Goal: Information Seeking & Learning: Learn about a topic

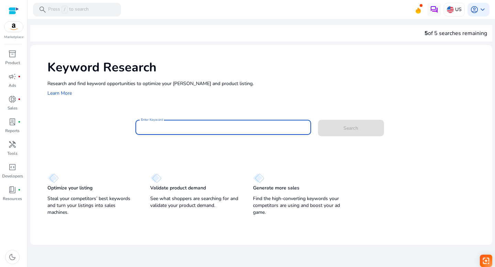
click at [155, 128] on input "Enter Keyword" at bounding box center [223, 128] width 165 height 8
click at [343, 127] on span at bounding box center [351, 128] width 66 height 16
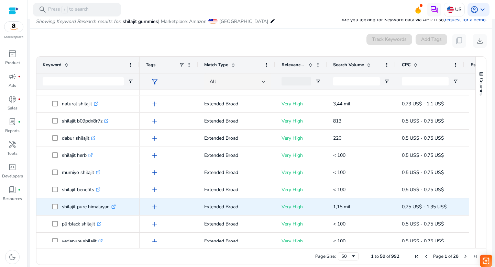
scroll to position [325, 0]
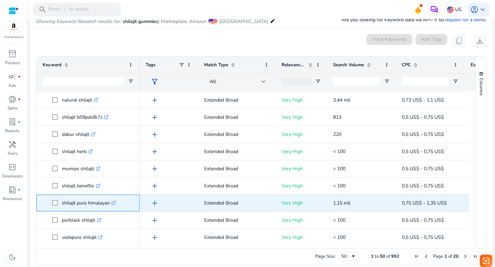
click at [115, 202] on icon ".st0{fill:#2c8af8}" at bounding box center [113, 203] width 4 height 4
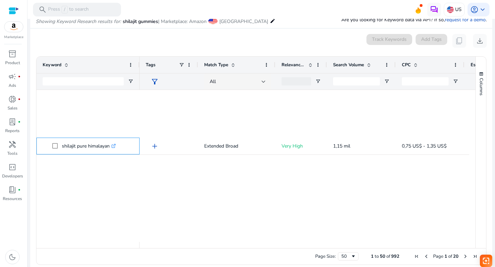
scroll to position [0, 0]
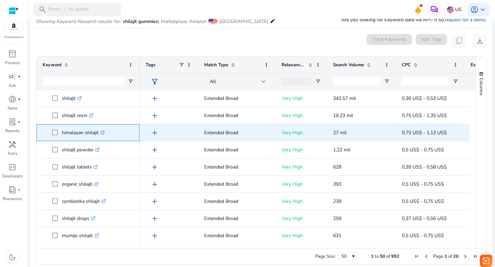
click at [104, 132] on icon ".st0{fill:#2c8af8}" at bounding box center [102, 133] width 4 height 4
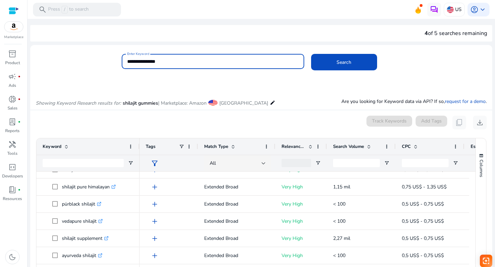
click at [162, 63] on input "**********" at bounding box center [212, 62] width 171 height 8
type input "**********"
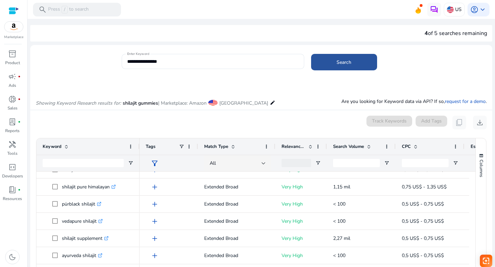
click at [328, 63] on span at bounding box center [344, 62] width 66 height 16
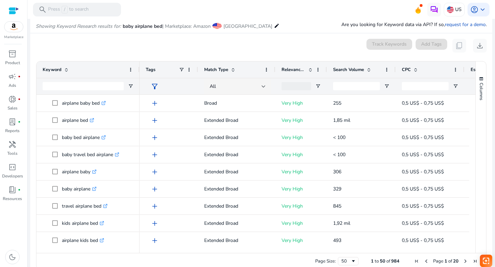
scroll to position [82, 0]
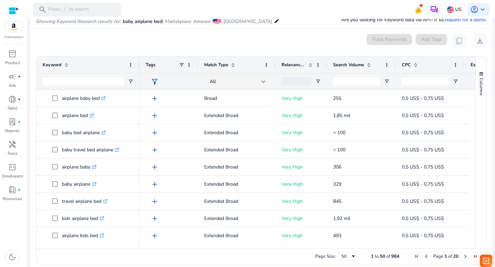
click at [257, 39] on div "0 keyword(s) selected Track Keywords Add Tags content_copy download" at bounding box center [261, 41] width 451 height 14
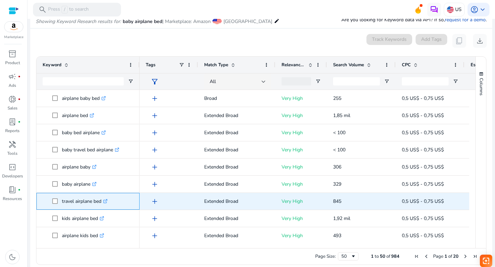
click at [108, 201] on icon ".st0{fill:#2c8af8}" at bounding box center [105, 201] width 4 height 4
